Goal: Task Accomplishment & Management: Manage account settings

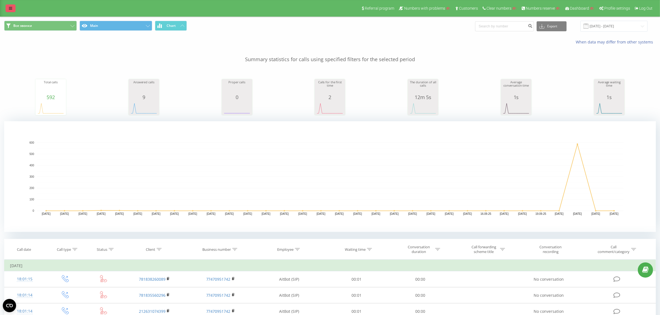
click at [10, 7] on icon at bounding box center [10, 8] width 3 height 4
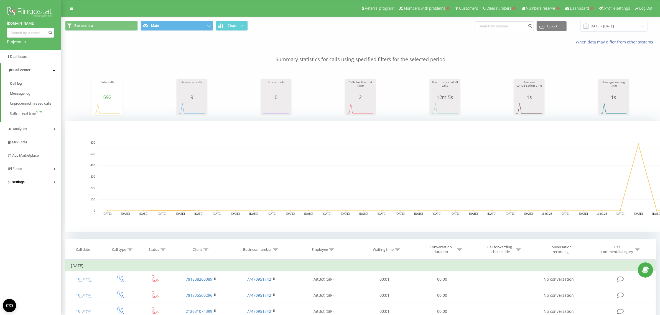
click at [19, 180] on span "Settings" at bounding box center [16, 183] width 18 height 6
click at [22, 161] on span "VirtualPBX" at bounding box center [22, 164] width 17 height 6
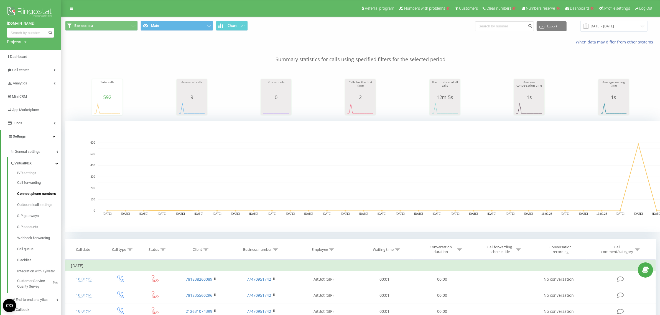
click at [32, 193] on span "Connect phone numbers" at bounding box center [36, 194] width 39 height 6
